Goal: Find specific page/section: Find specific page/section

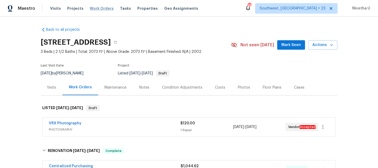
click at [90, 8] on span "Work Orders" at bounding box center [102, 8] width 24 height 5
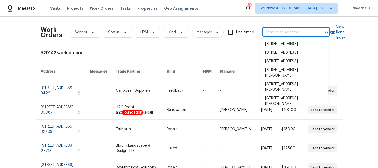
click at [291, 33] on input "text" at bounding box center [289, 32] width 53 height 8
paste input "9505 Scorpio Ln Burke, VA 22015"
type input "9505 Scorpio Ln Burke, VA 22015"
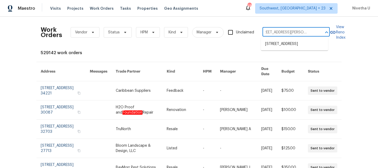
click at [293, 49] on ul "9505 Scorpio Ln, Burke, VA 22015" at bounding box center [294, 44] width 67 height 13
click at [289, 43] on li "9505 Scorpio Ln, Burke, VA 22015" at bounding box center [294, 44] width 67 height 9
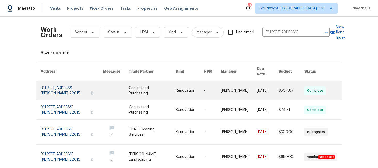
click at [47, 88] on link at bounding box center [72, 90] width 62 height 19
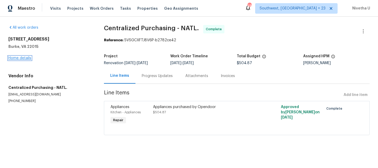
click at [18, 58] on link "Home details" at bounding box center [19, 58] width 23 height 4
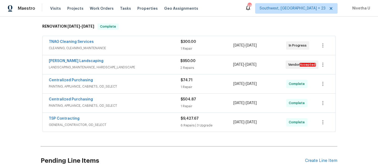
scroll to position [80, 0]
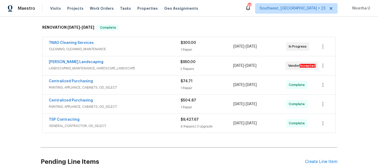
click at [138, 118] on div "TSP Contracting" at bounding box center [115, 120] width 132 height 6
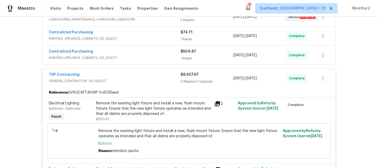
scroll to position [129, 0]
click at [129, 80] on span "GENERAL_CONTRACTOR, OD_SELECT" at bounding box center [115, 80] width 132 height 5
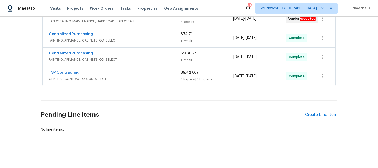
click at [128, 57] on span "PAINTING, APPLIANCE, CABINETS, OD_SELECT" at bounding box center [115, 59] width 132 height 5
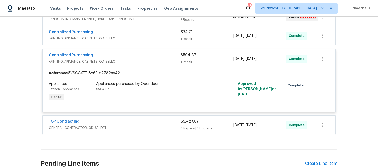
click at [130, 64] on span "PAINTING, APPLIANCE, CABINETS, OD_SELECT" at bounding box center [115, 61] width 132 height 5
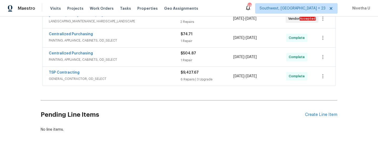
click at [132, 85] on div "TNAG Cleaning Services CLEANING, CLEANING_MAINTENANCE $300.00 1 Repair 8/11/202…" at bounding box center [189, 38] width 297 height 98
click at [132, 80] on div "TSP Contracting GENERAL_CONTRACTOR, OD_SELECT $9,427.67 6 Repairs | 3 Upgrade 8…" at bounding box center [189, 76] width 293 height 19
click at [130, 77] on span "GENERAL_CONTRACTOR, OD_SELECT" at bounding box center [115, 78] width 132 height 5
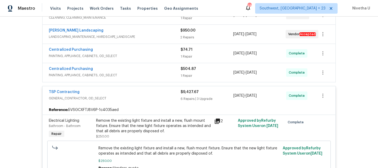
scroll to position [106, 0]
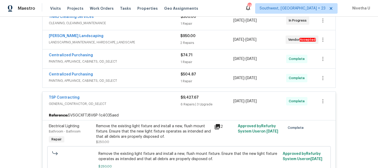
click at [155, 101] on span "GENERAL_CONTRACTOR, OD_SELECT" at bounding box center [115, 103] width 132 height 5
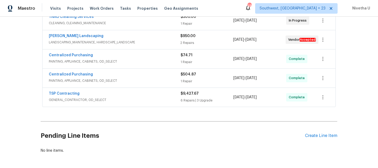
click at [142, 75] on div "Centralized Purchasing" at bounding box center [115, 75] width 132 height 6
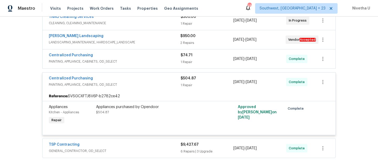
click at [142, 83] on span "PAINTING, APPLIANCE, CABINETS, OD_SELECT" at bounding box center [115, 84] width 132 height 5
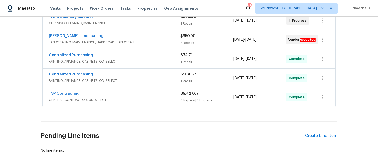
click at [141, 58] on div "Centralized Purchasing" at bounding box center [115, 56] width 132 height 6
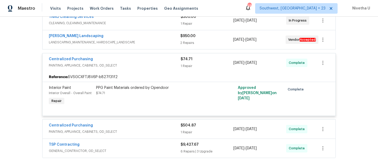
click at [144, 67] on span "PAINTING, APPLIANCE, CABINETS, OD_SELECT" at bounding box center [115, 65] width 132 height 5
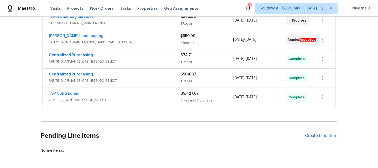
click at [144, 41] on span "LANDSCAPING_MAINTENANCE, HARDSCAPE_LANDSCAPE" at bounding box center [115, 42] width 132 height 5
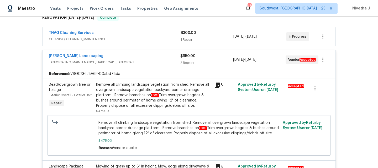
scroll to position [63, 0]
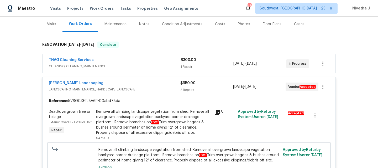
click at [148, 81] on div "Manzano Landscaping" at bounding box center [115, 83] width 132 height 6
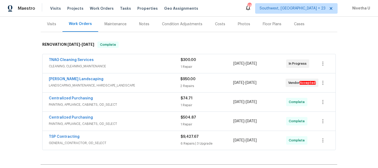
click at [146, 65] on span "CLEANING, CLEANING_MAINTENANCE" at bounding box center [115, 66] width 132 height 5
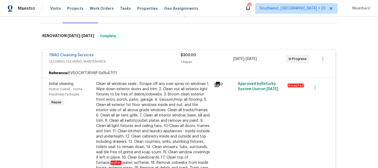
scroll to position [71, 0]
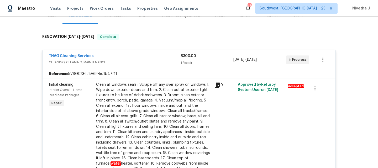
click at [146, 65] on div "TNAG Cleaning Services CLEANING, CLEANING_MAINTENANCE" at bounding box center [115, 59] width 132 height 13
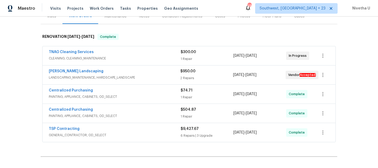
click at [145, 76] on span "LANDSCAPING_MAINTENANCE, HARDSCAPE_LANDSCAPE" at bounding box center [115, 77] width 132 height 5
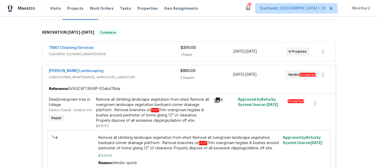
click at [147, 77] on span "LANDSCAPING_MAINTENANCE, HARDSCAPE_LANDSCAPE" at bounding box center [115, 77] width 132 height 5
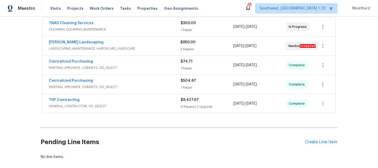
scroll to position [105, 0]
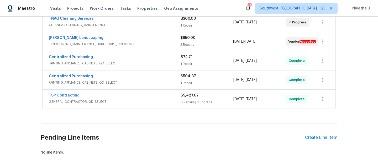
click at [146, 63] on span "PAINTING, APPLIANCE, CABINETS, OD_SELECT" at bounding box center [115, 63] width 132 height 5
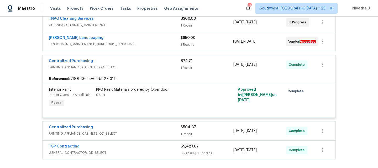
click at [146, 63] on div "Centralized Purchasing" at bounding box center [115, 61] width 132 height 6
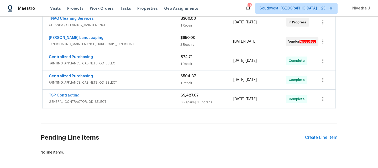
click at [136, 83] on span "PAINTING, APPLIANCE, CABINETS, OD_SELECT" at bounding box center [115, 82] width 132 height 5
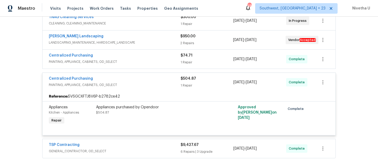
click at [136, 83] on span "PAINTING, APPLIANCE, CABINETS, OD_SELECT" at bounding box center [115, 84] width 132 height 5
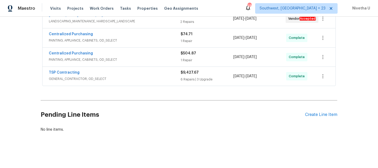
scroll to position [129, 0]
click at [134, 79] on span "GENERAL_CONTRACTOR, OD_SELECT" at bounding box center [115, 78] width 132 height 5
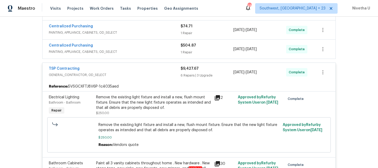
scroll to position [54, 0]
